Goal: Information Seeking & Learning: Check status

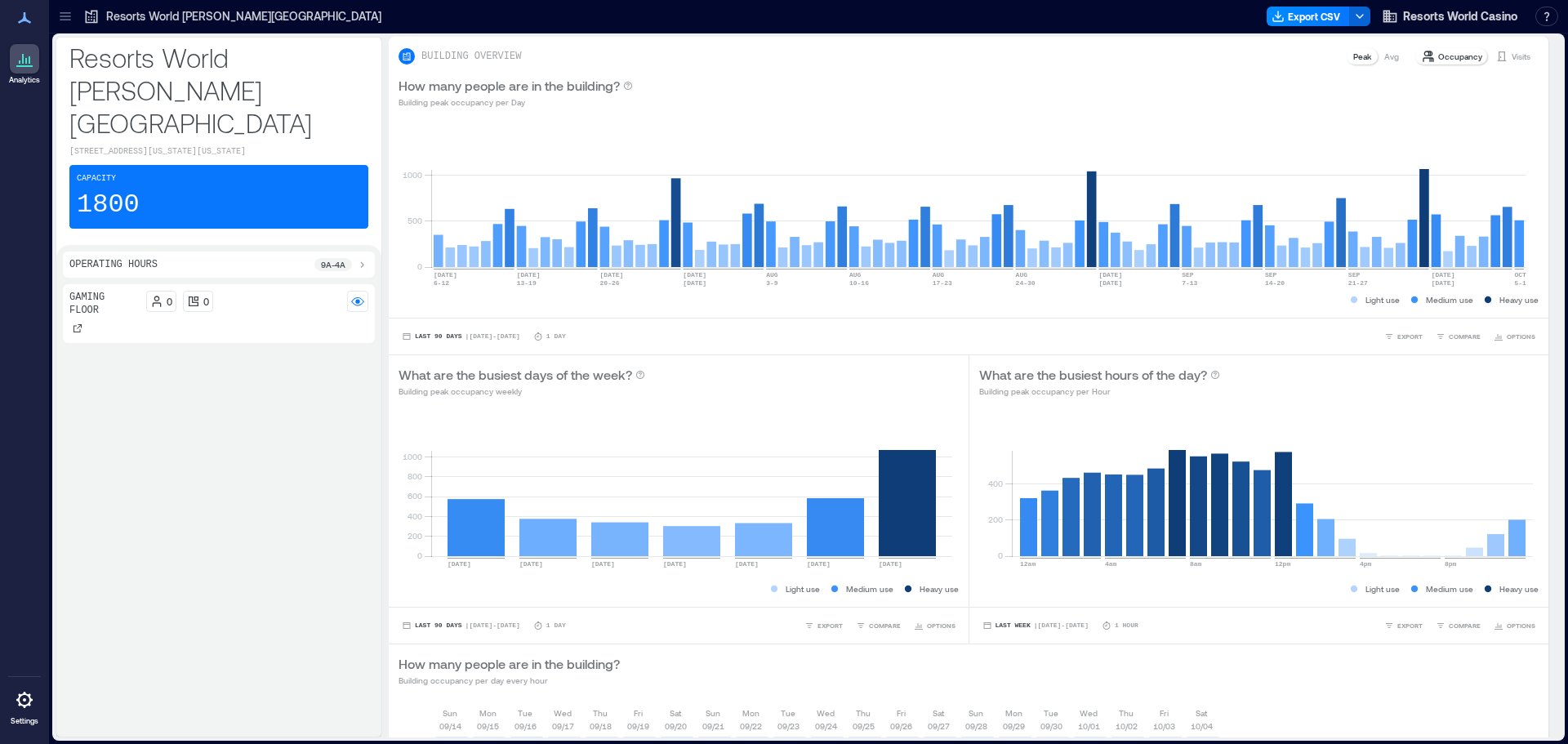
click at [230, 16] on p "Resorts World [PERSON_NAME][GEOGRAPHIC_DATA]" at bounding box center [244, 16] width 275 height 16
click at [1505, 48] on div "Visits" at bounding box center [1512, 56] width 48 height 16
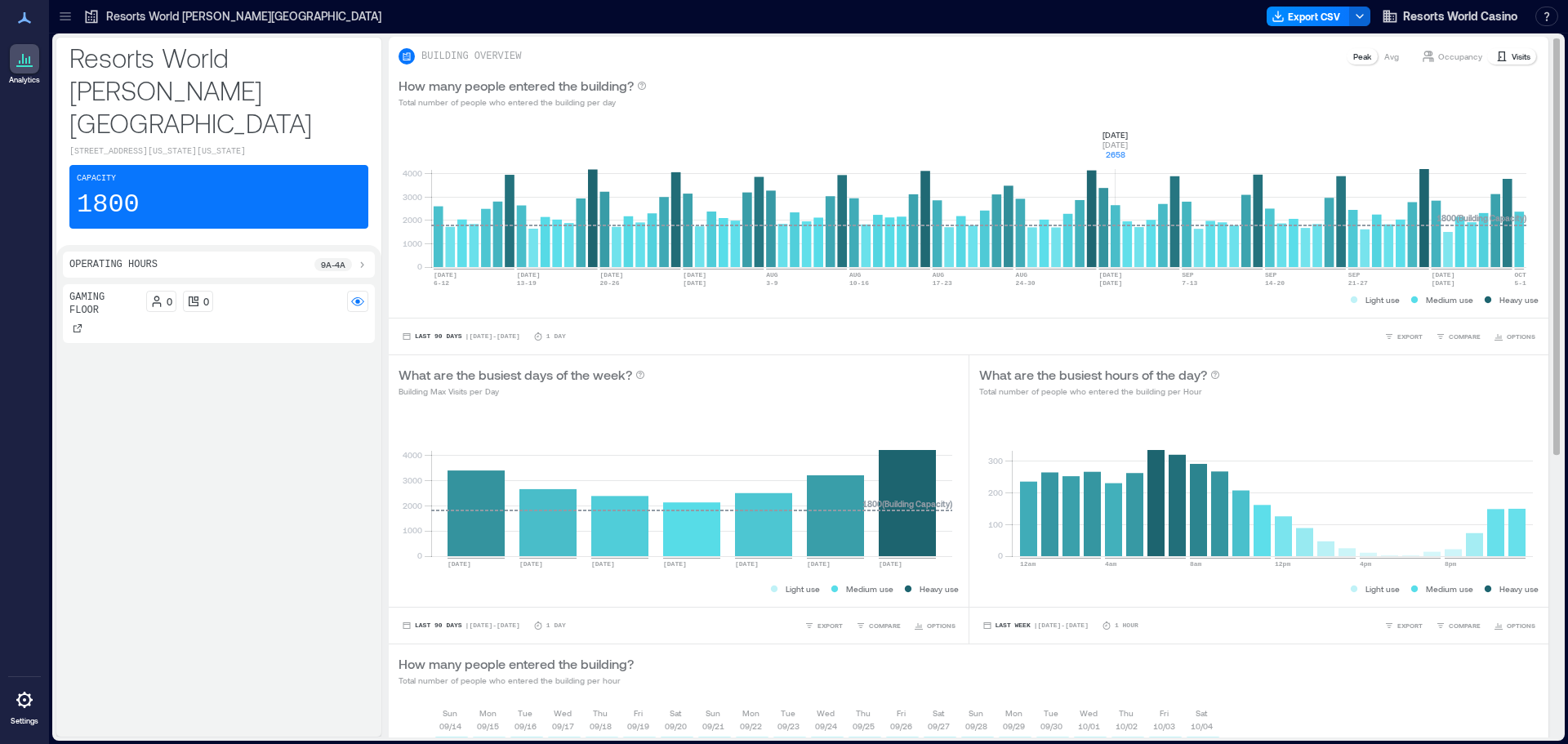
click at [1115, 228] on rect at bounding box center [978, 198] width 1095 height 139
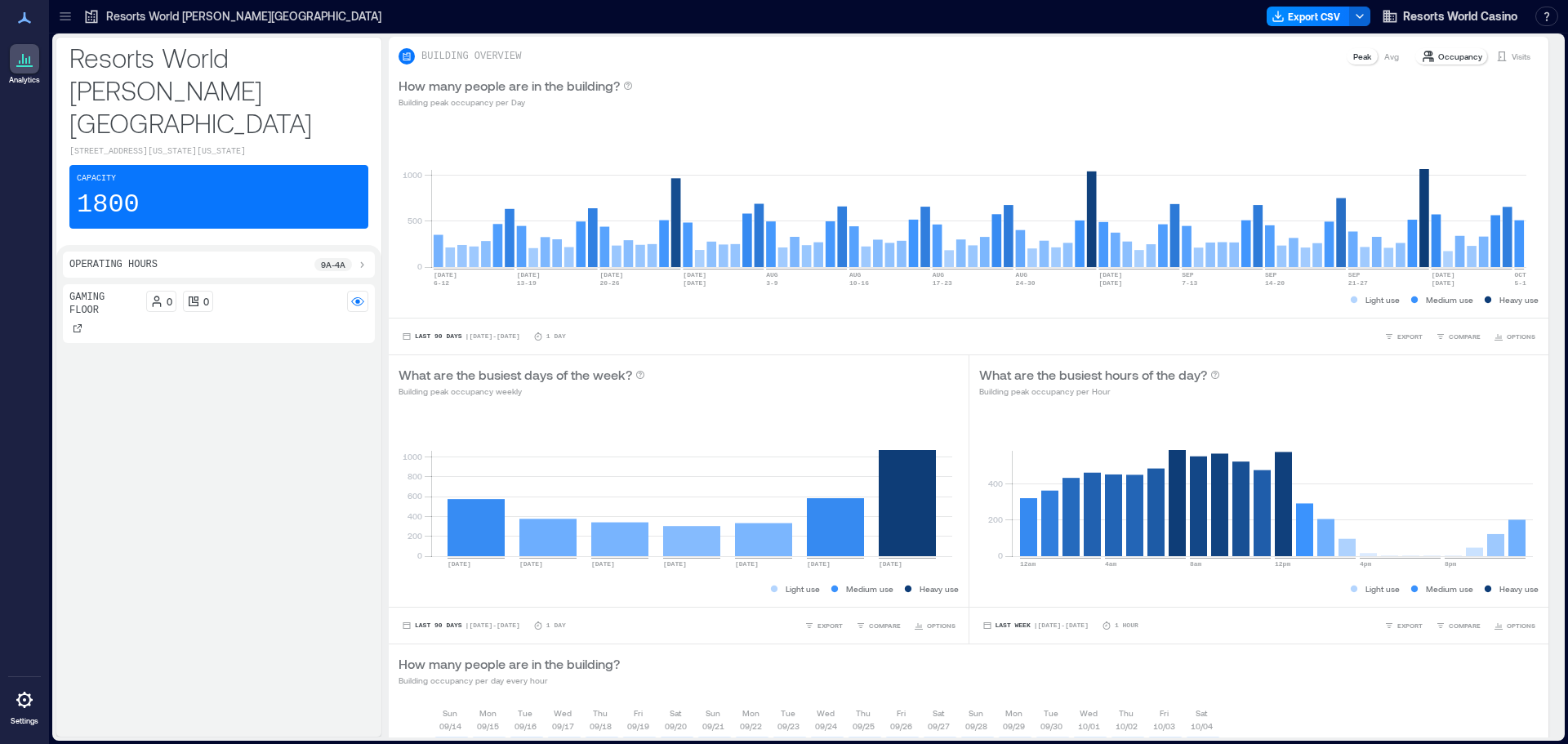
click at [185, 16] on p "Resorts World [PERSON_NAME][GEOGRAPHIC_DATA]" at bounding box center [244, 16] width 275 height 16
click at [1511, 54] on p "Visits" at bounding box center [1520, 56] width 19 height 13
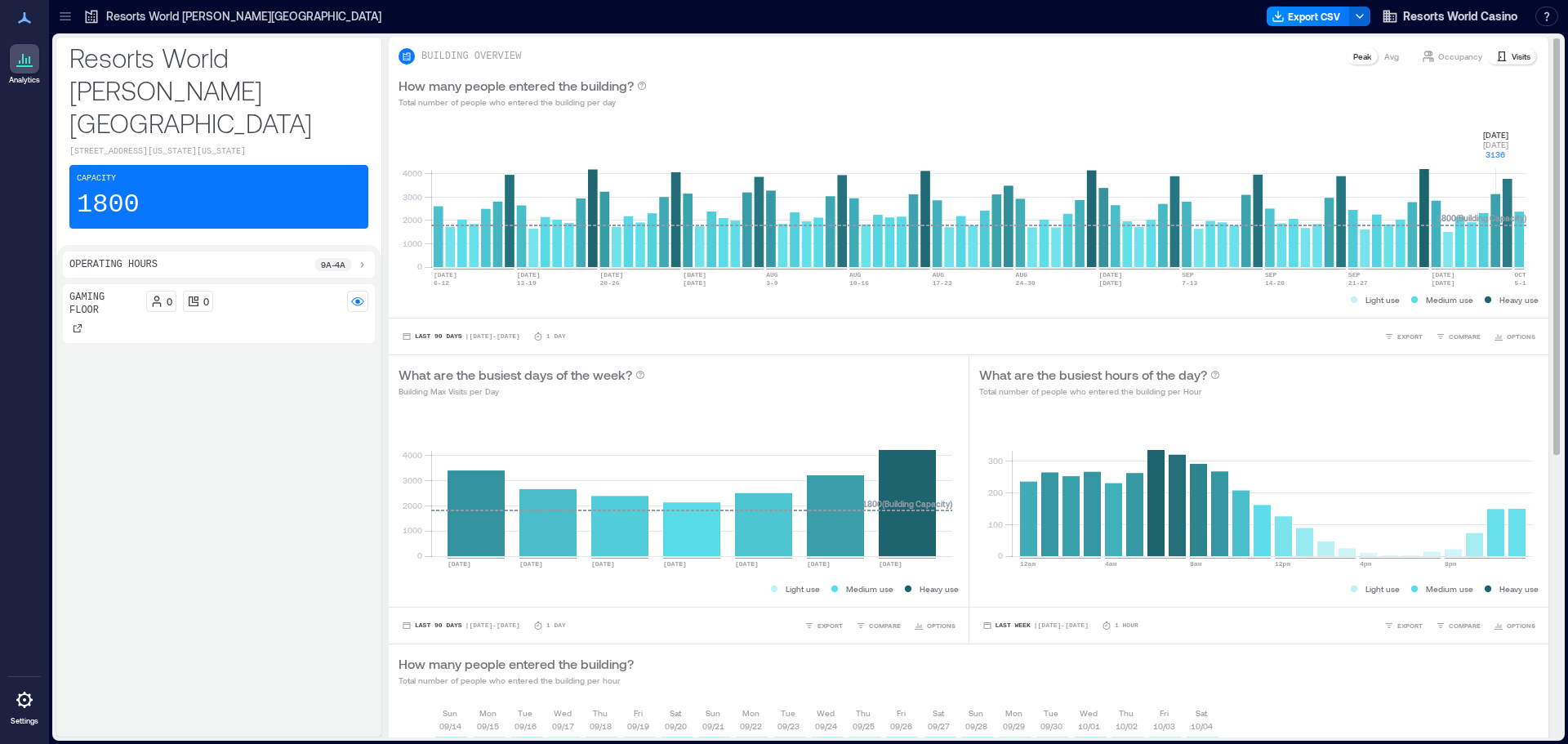
click at [1493, 244] on rect at bounding box center [978, 198] width 1095 height 139
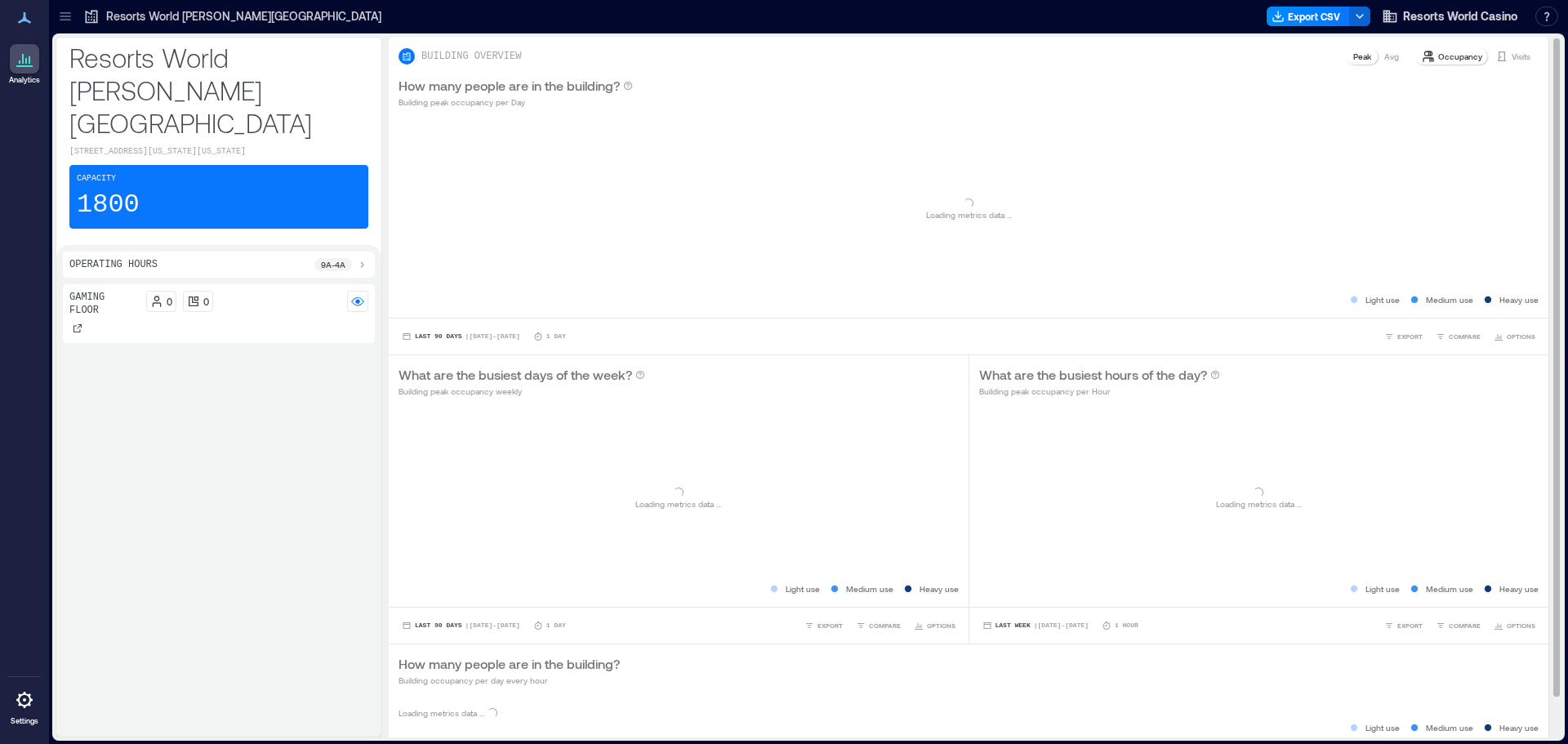
click at [1511, 54] on p "Visits" at bounding box center [1520, 56] width 19 height 13
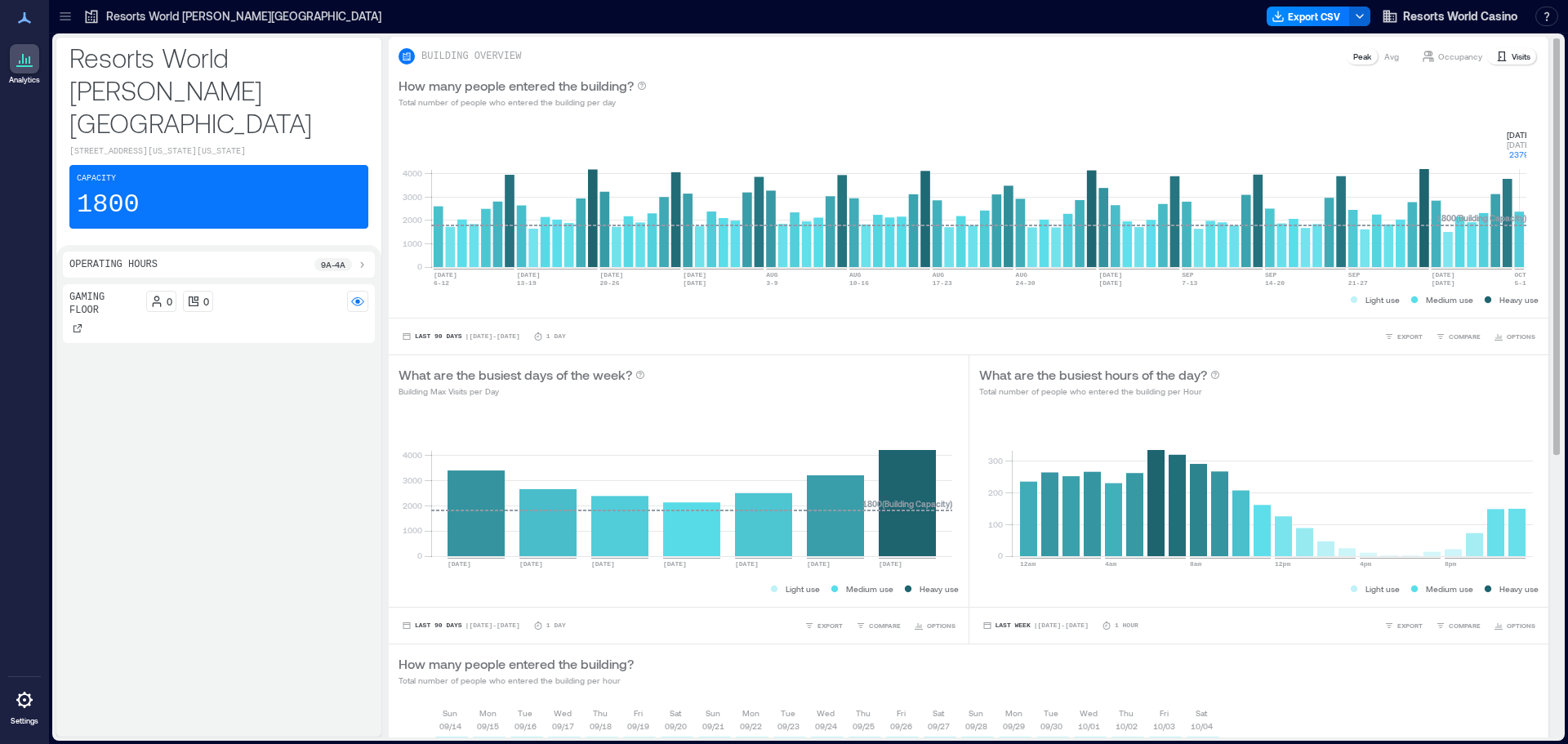
click at [1520, 243] on rect at bounding box center [978, 198] width 1095 height 139
drag, startPoint x: 1509, startPoint y: 122, endPoint x: 1539, endPoint y: 161, distance: 49.2
click at [1539, 161] on div "BUILDING OVERVIEW Peak Avg Occupancy Visits How many people entered the buildin…" at bounding box center [974, 626] width 1172 height 1179
copy g "Oct 5 Sunday 2379"
